Goal: Transaction & Acquisition: Purchase product/service

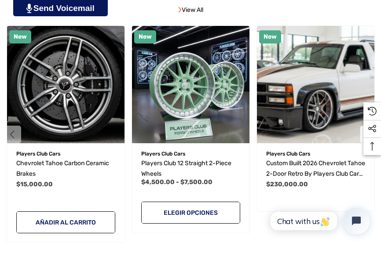
drag, startPoint x: 384, startPoint y: 19, endPoint x: 385, endPoint y: 37, distance: 17.2
click at [125, 26] on img "Players Club 12 Straight 2-Piece Wheels,Precios entre $4,500.00 y $7,500.00\a" at bounding box center [190, 84] width 117 height 117
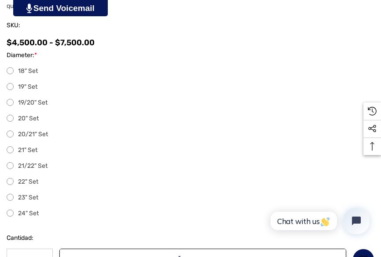
drag, startPoint x: 382, startPoint y: 52, endPoint x: 385, endPoint y: 98, distance: 45.4
click at [7, 92] on label "19" Set" at bounding box center [191, 87] width 368 height 11
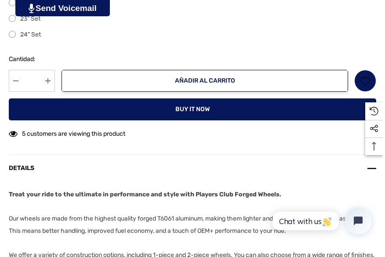
scroll to position [700, 0]
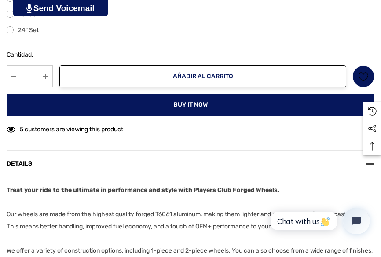
click at [244, 69] on button "Añadir al carrito" at bounding box center [202, 77] width 287 height 22
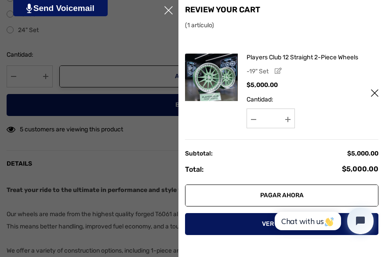
click at [258, 205] on link "Pagar ahora" at bounding box center [282, 196] width 194 height 22
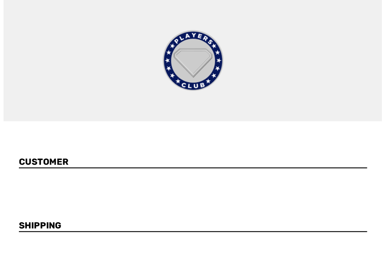
scroll to position [92, 0]
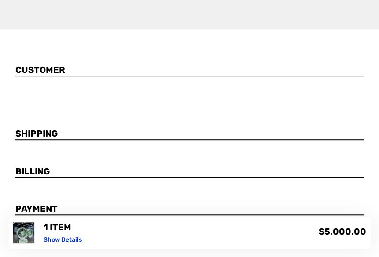
click at [76, 238] on link "Show Details" at bounding box center [63, 239] width 38 height 7
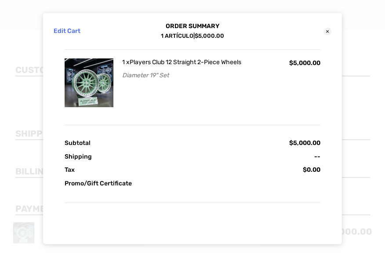
click at [110, 180] on link "Promo/Gift Certificate" at bounding box center [193, 183] width 256 height 9
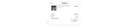
scroll to position [37, 0]
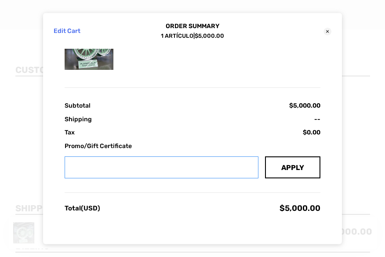
paste input "****"
type input "****"
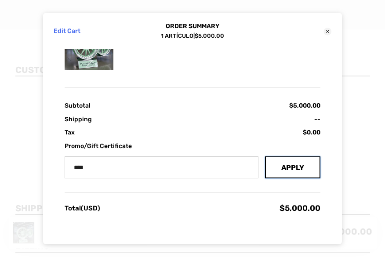
click at [297, 169] on button "Apply" at bounding box center [292, 168] width 55 height 22
